Goal: Information Seeking & Learning: Check status

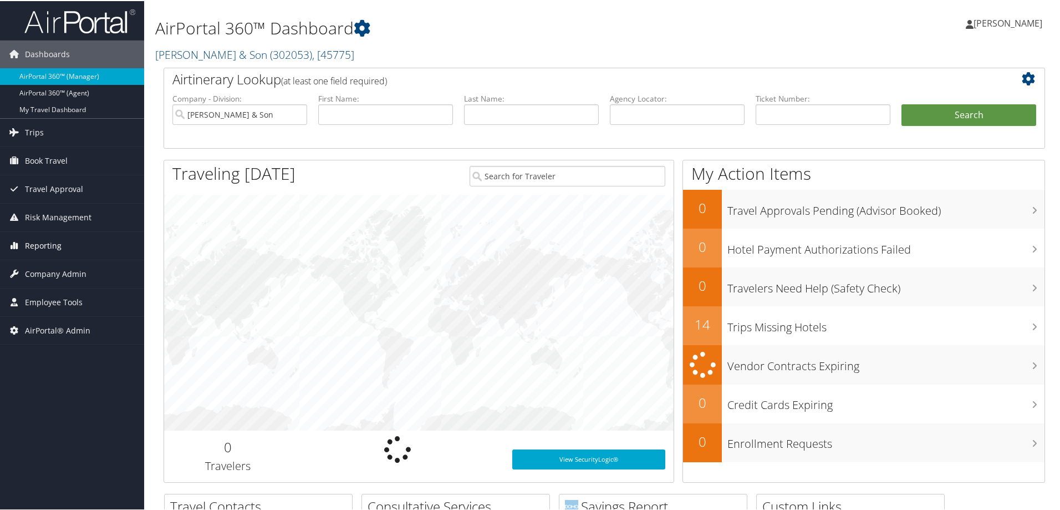
click at [55, 250] on span "Reporting" at bounding box center [43, 245] width 37 height 28
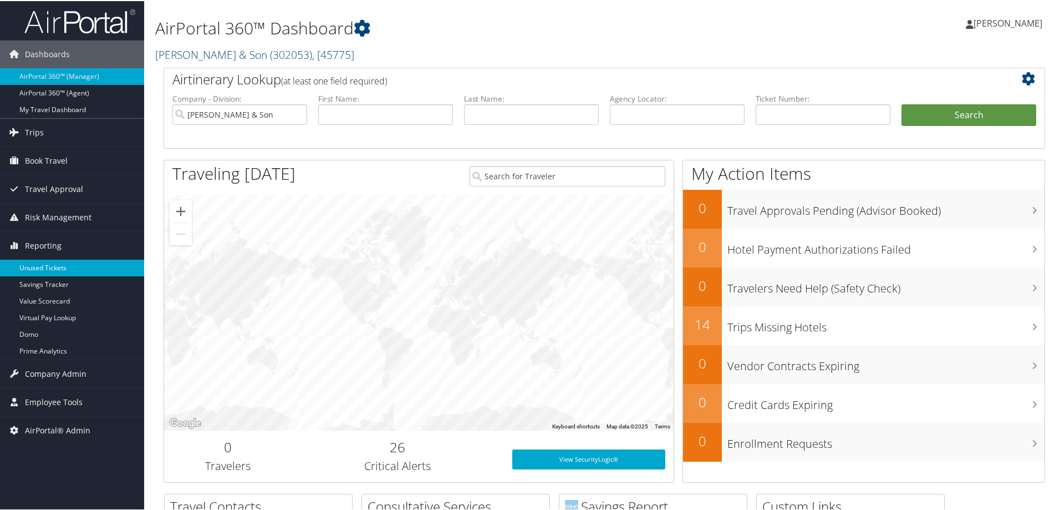
click at [51, 265] on link "Unused Tickets" at bounding box center [72, 266] width 144 height 17
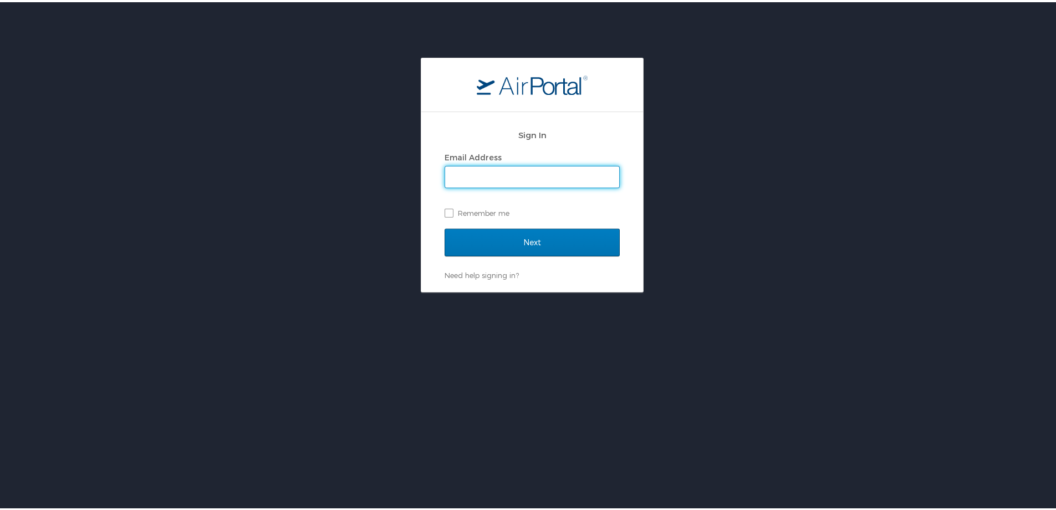
type input "[PERSON_NAME][EMAIL_ADDRESS][PERSON_NAME][DOMAIN_NAME]"
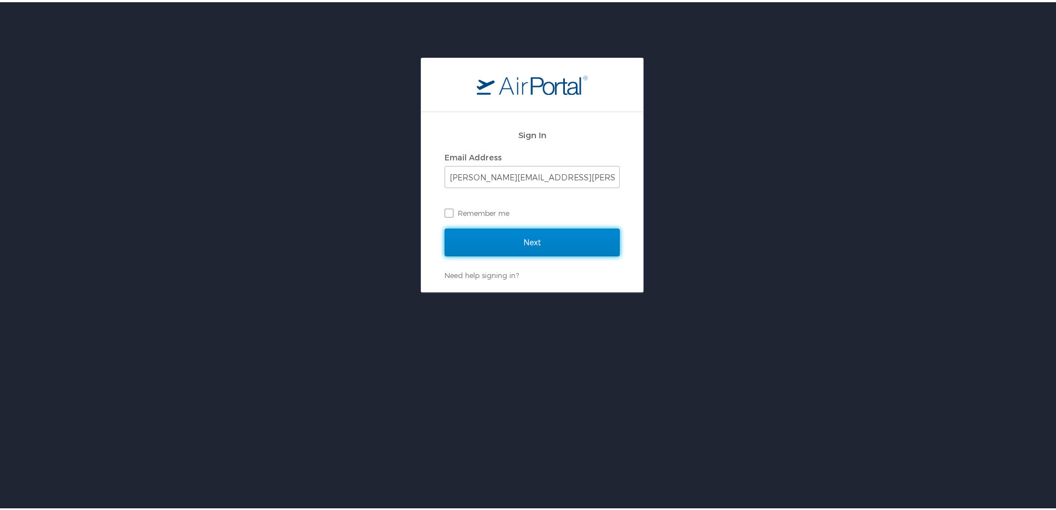
click at [477, 238] on input "Next" at bounding box center [532, 240] width 175 height 28
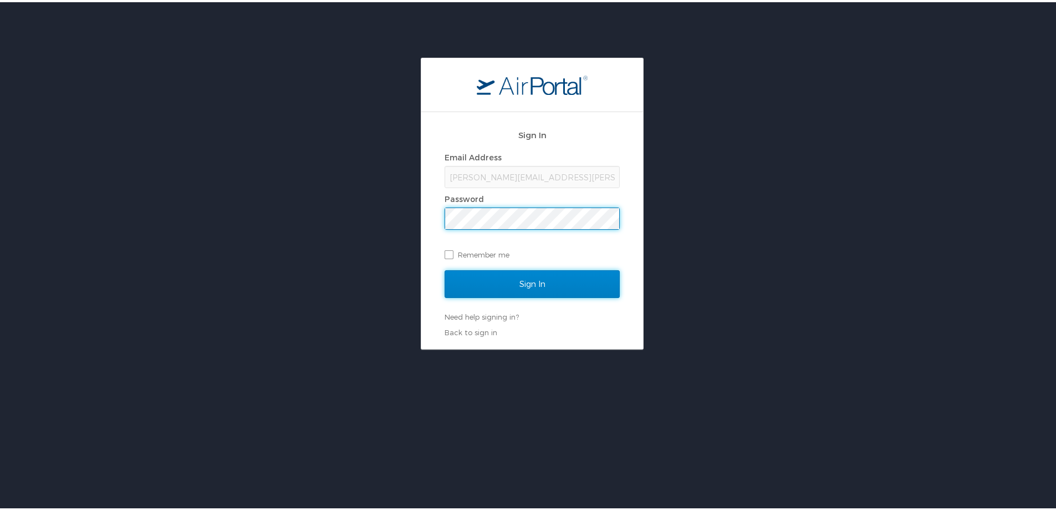
click at [542, 282] on input "Sign In" at bounding box center [532, 282] width 175 height 28
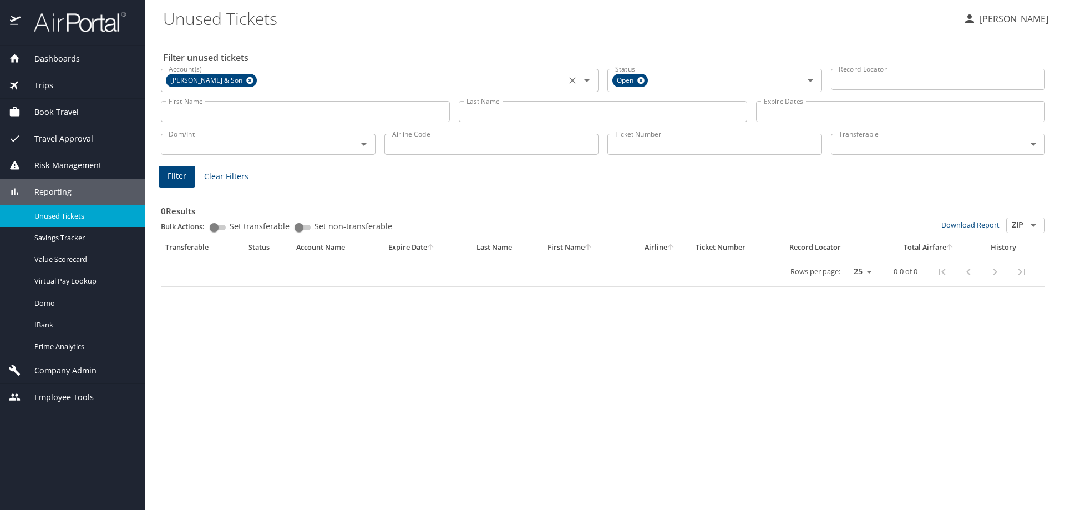
click at [246, 80] on icon at bounding box center [249, 80] width 7 height 7
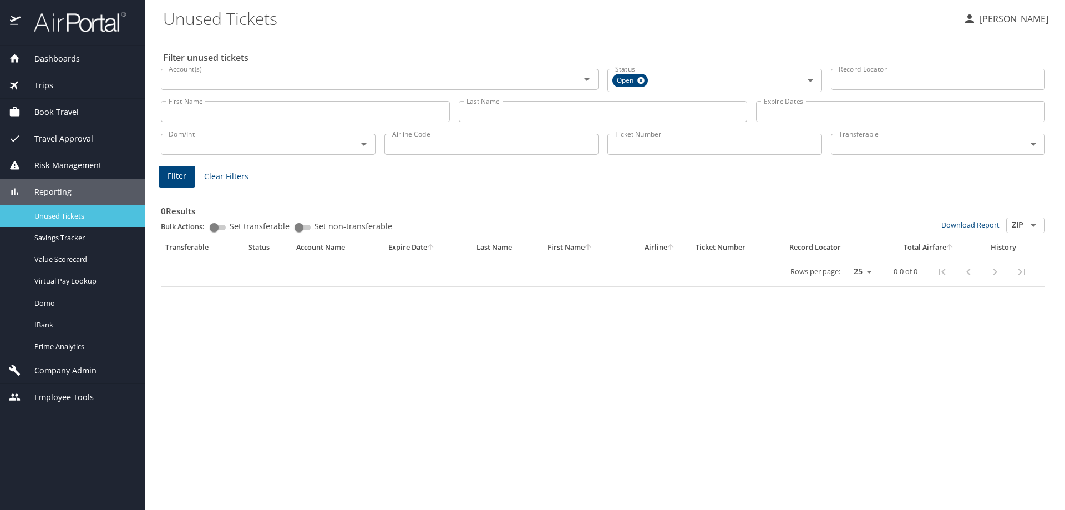
click at [92, 211] on span "Unused Tickets" at bounding box center [83, 216] width 98 height 11
click at [504, 106] on input "Last Name" at bounding box center [603, 111] width 289 height 21
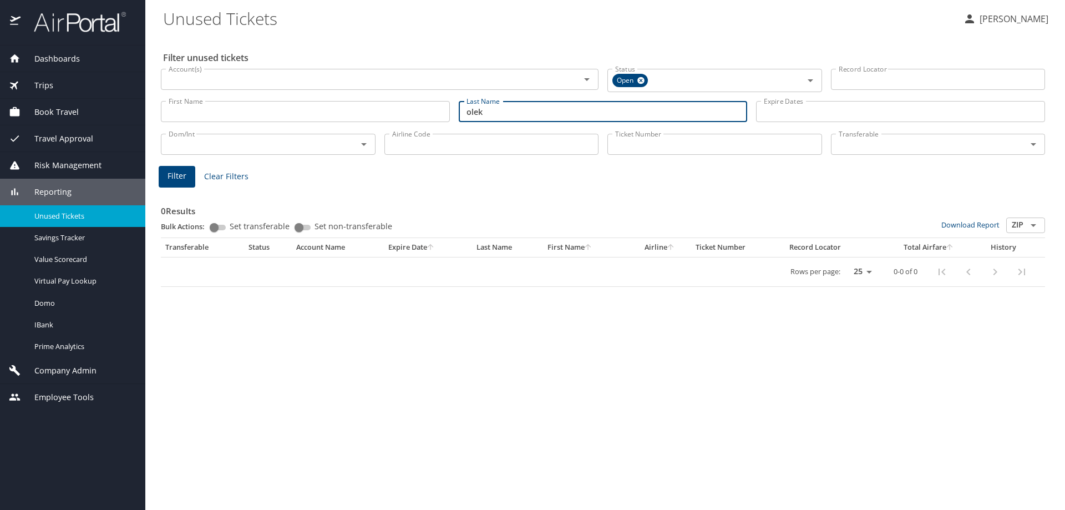
type input "olek"
click at [182, 176] on span "Filter" at bounding box center [176, 176] width 19 height 14
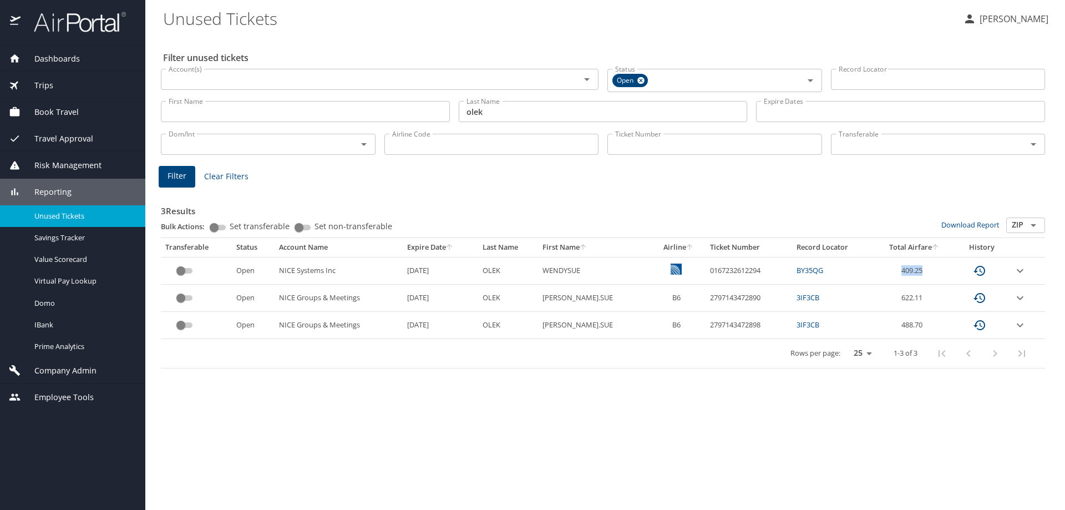
drag, startPoint x: 923, startPoint y: 271, endPoint x: 885, endPoint y: 271, distance: 37.7
click at [885, 271] on td "409.25" at bounding box center [914, 270] width 80 height 27
click at [847, 277] on td "BY35QG" at bounding box center [833, 270] width 82 height 27
click at [57, 304] on span "Domo" at bounding box center [83, 303] width 98 height 11
